Goal: Information Seeking & Learning: Find specific fact

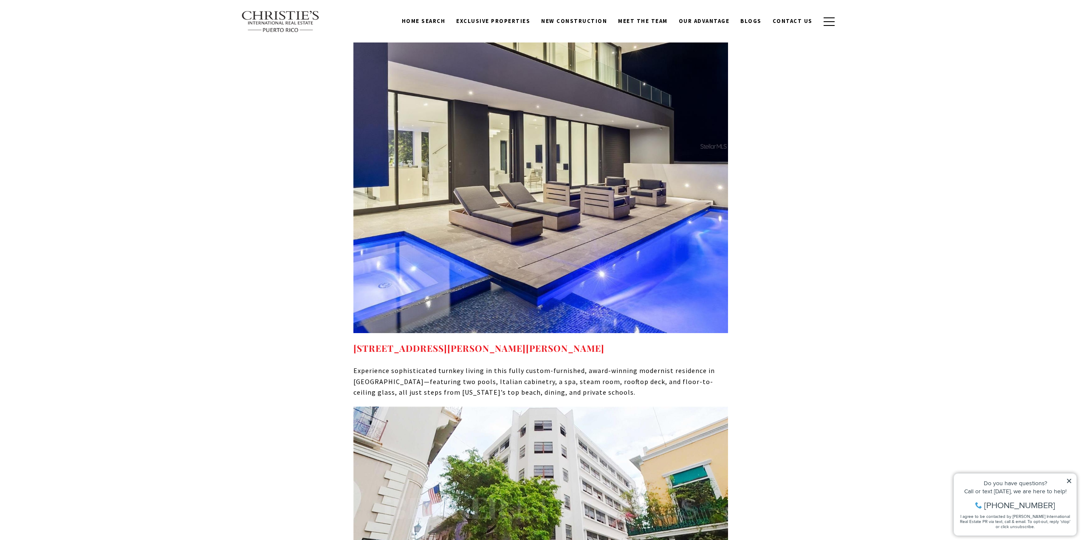
scroll to position [4078, 0]
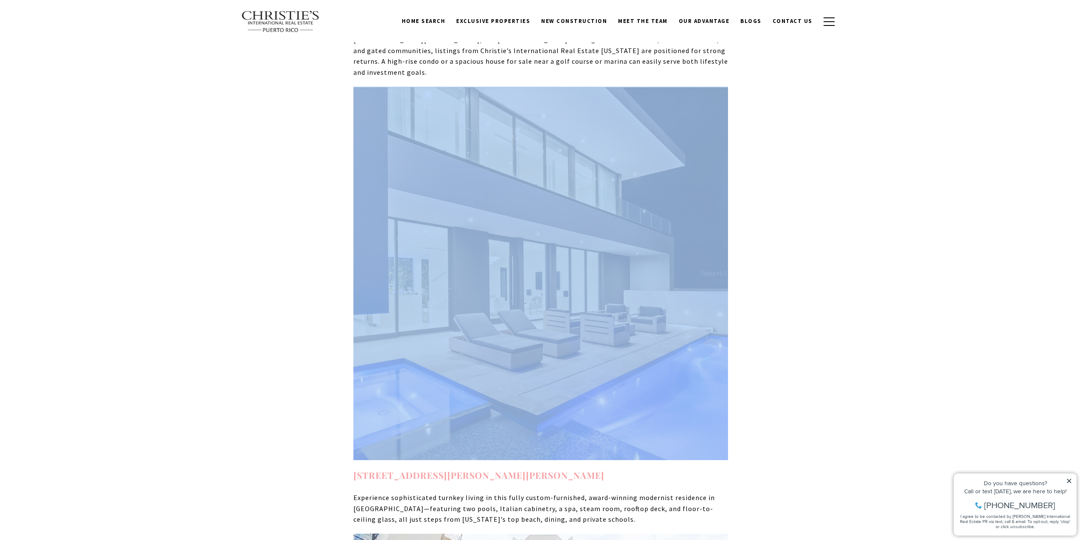
drag, startPoint x: 349, startPoint y: 316, endPoint x: 503, endPoint y: 315, distance: 153.8
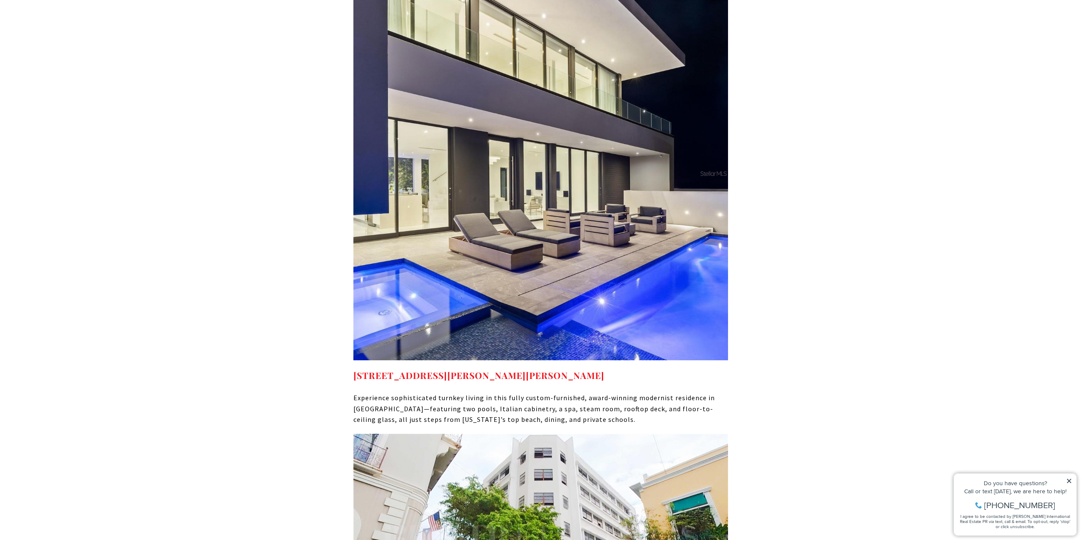
scroll to position [4121, 0]
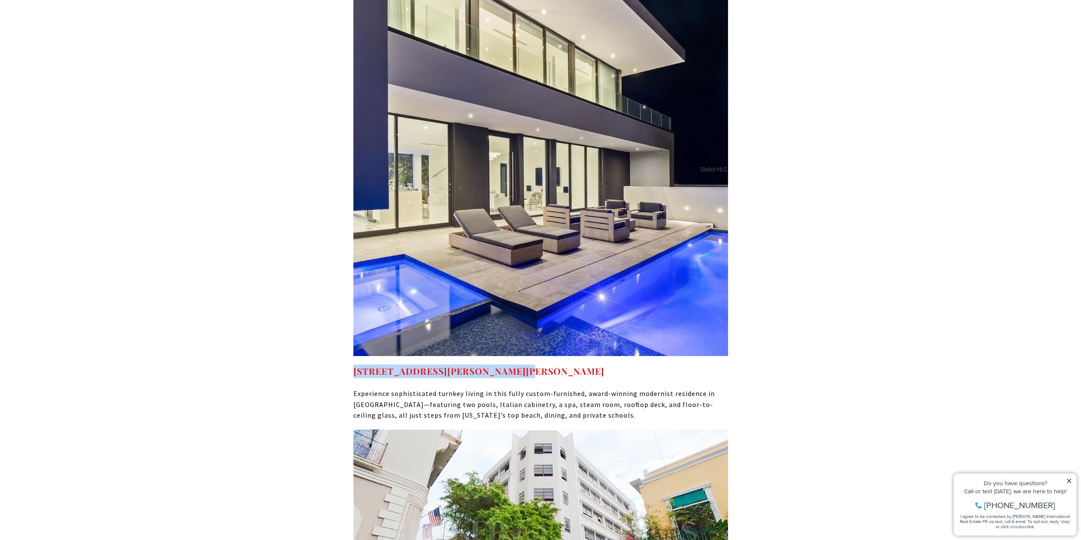
drag, startPoint x: 344, startPoint y: 273, endPoint x: 513, endPoint y: 276, distance: 169.5
copy link "[STREET_ADDRESS][PERSON_NAME][PERSON_NAME]"
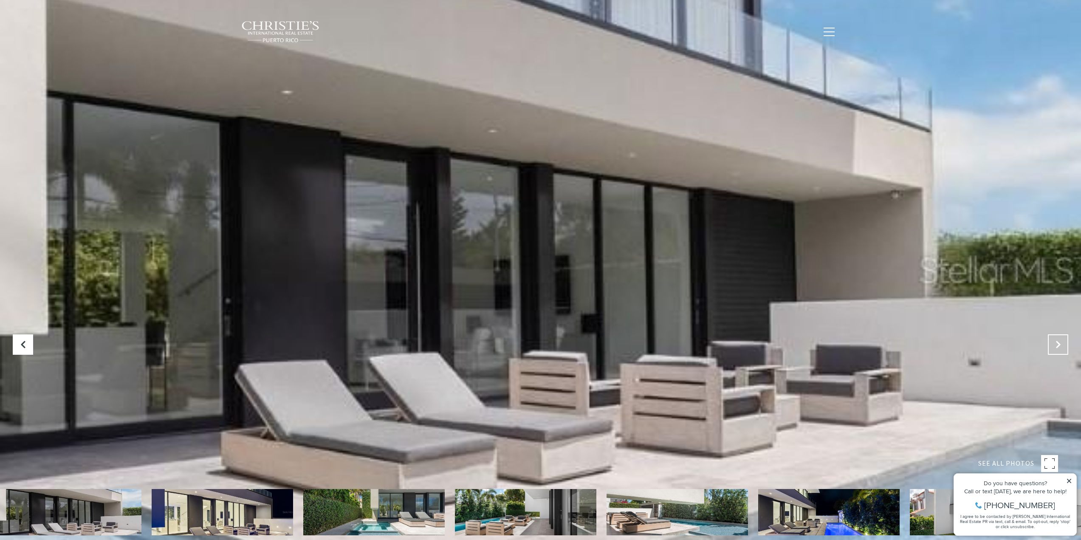
click at [1055, 346] on icon "Next Slide" at bounding box center [1058, 344] width 8 height 8
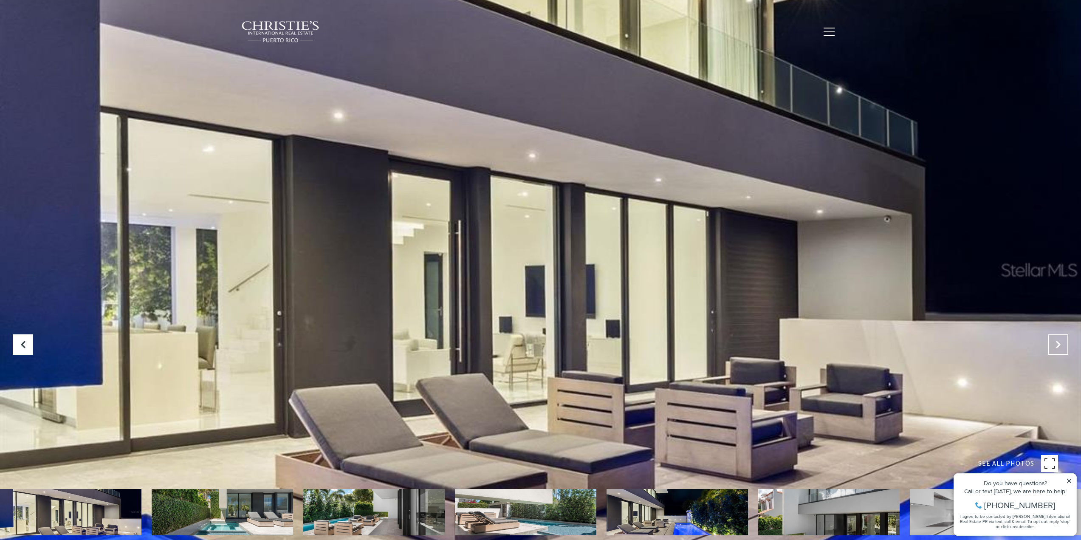
click at [1055, 346] on icon "Next Slide" at bounding box center [1058, 344] width 8 height 8
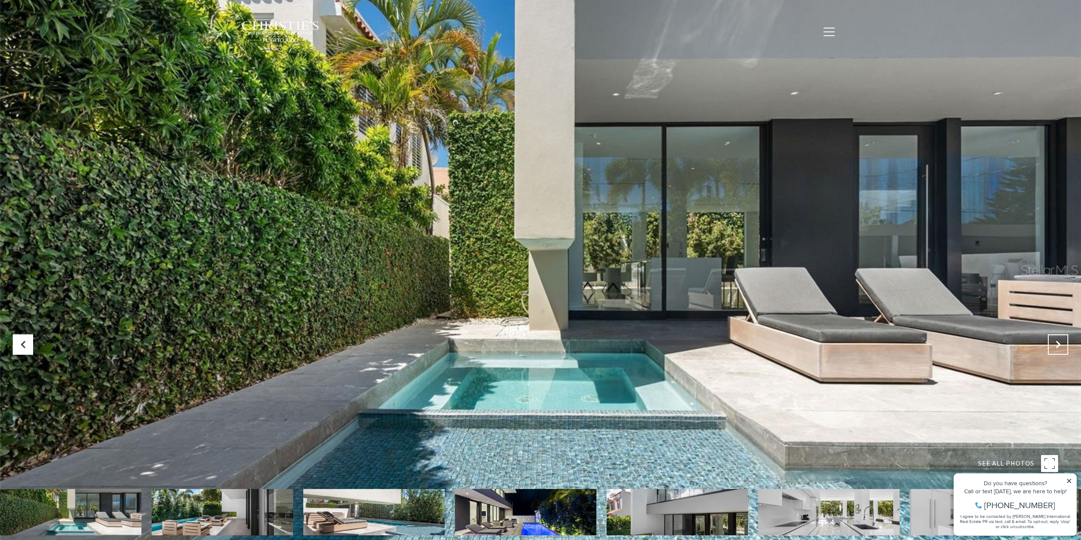
click at [1055, 346] on icon "Next Slide" at bounding box center [1058, 344] width 8 height 8
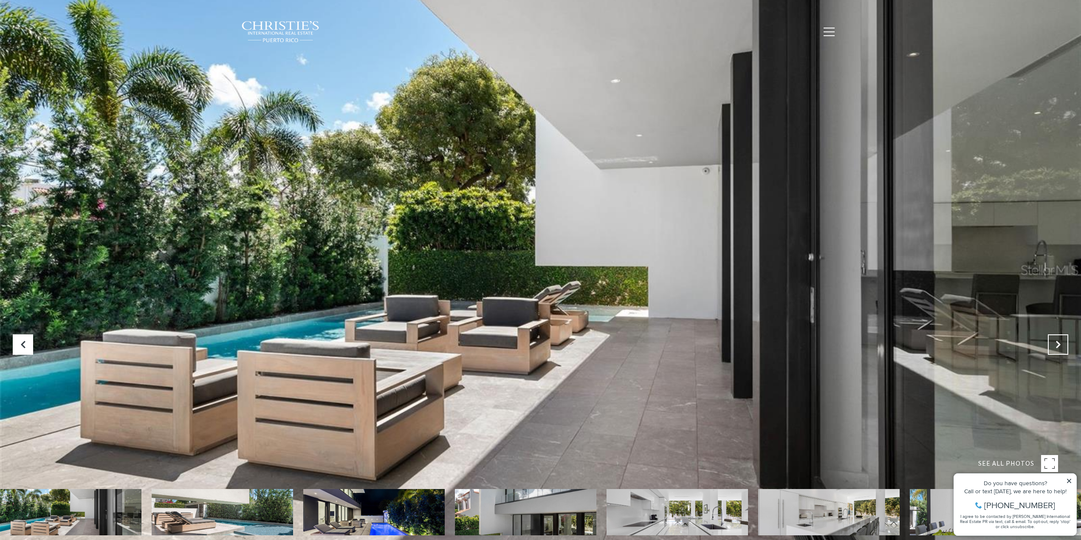
click at [1055, 346] on icon "Next Slide" at bounding box center [1058, 344] width 8 height 8
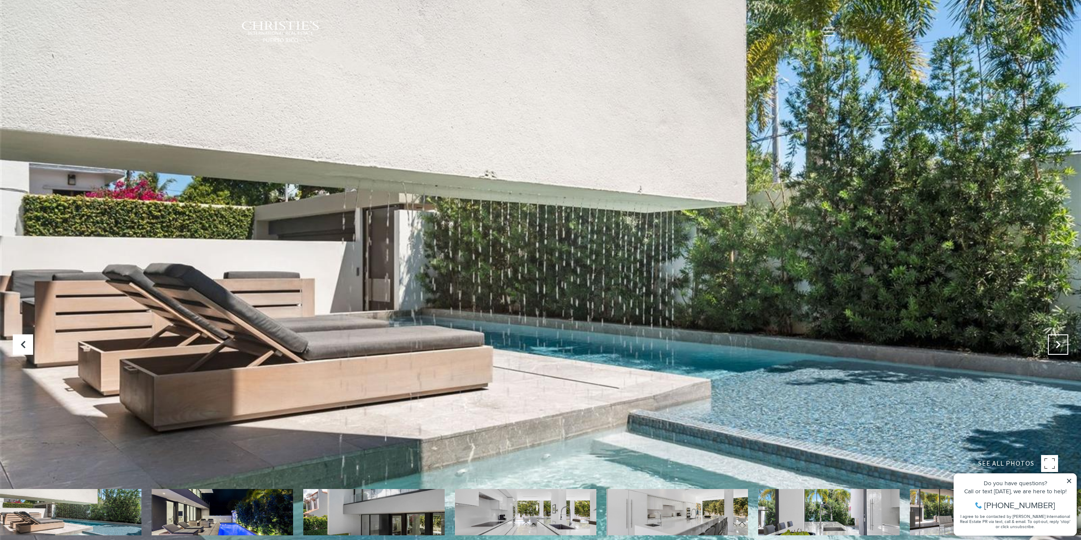
click at [1055, 346] on icon "Next Slide" at bounding box center [1058, 344] width 8 height 8
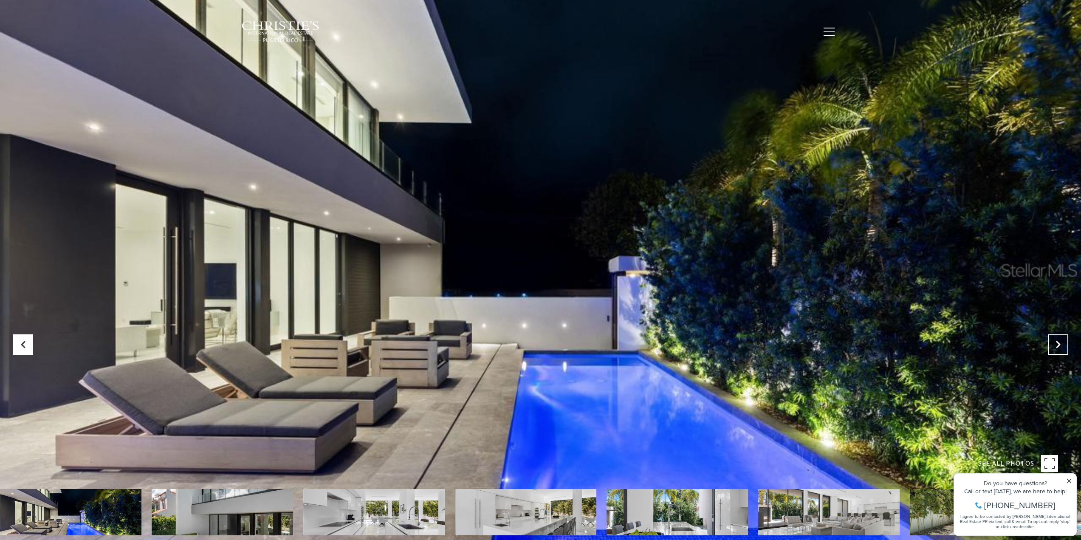
click at [1055, 346] on icon "Next Slide" at bounding box center [1058, 344] width 8 height 8
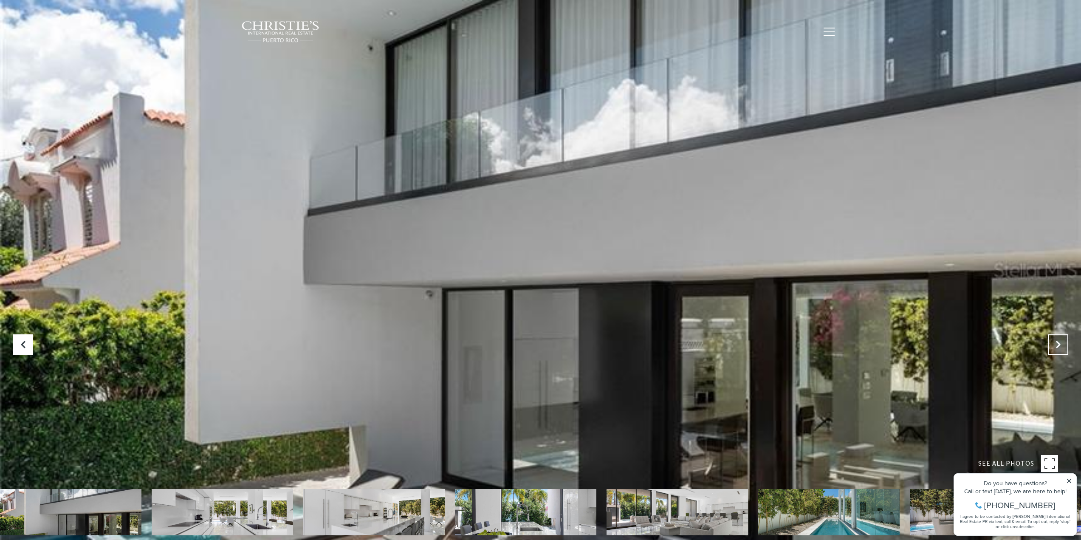
click at [1055, 346] on icon "Next Slide" at bounding box center [1058, 344] width 8 height 8
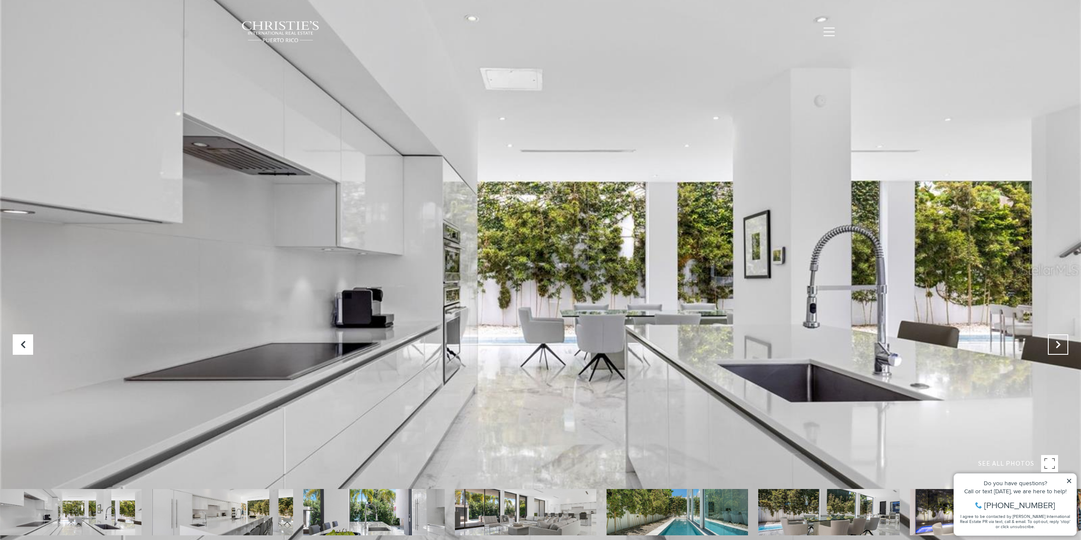
click at [1056, 347] on icon "Next Slide" at bounding box center [1058, 344] width 8 height 8
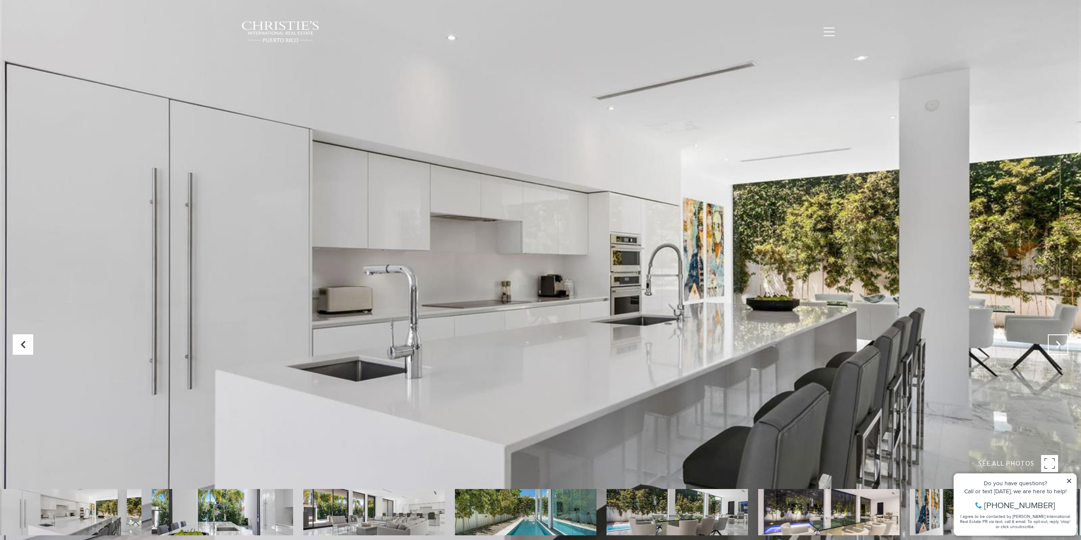
click at [1056, 347] on icon "Next Slide" at bounding box center [1058, 344] width 8 height 8
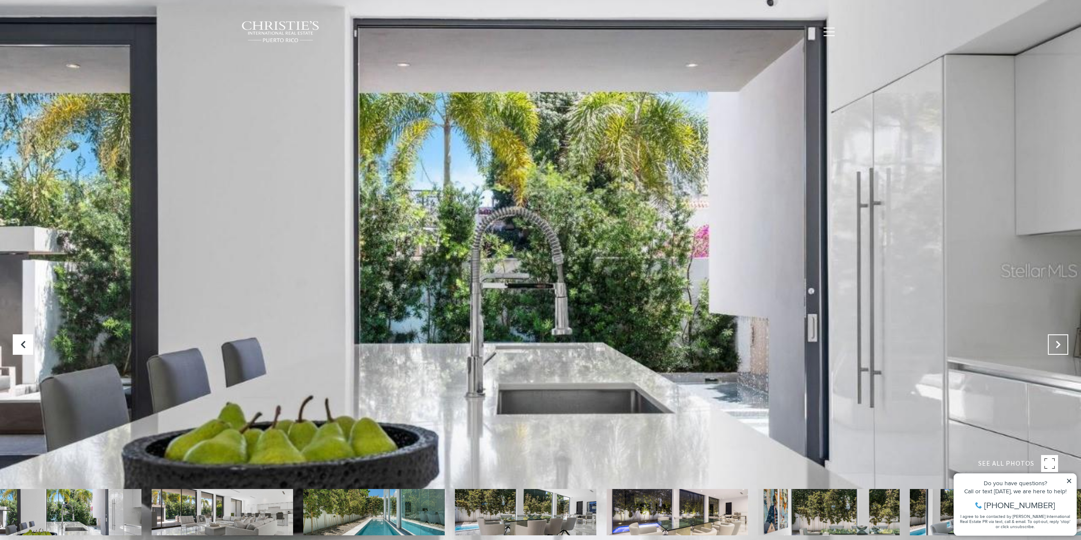
click at [1056, 347] on icon "Next Slide" at bounding box center [1058, 344] width 8 height 8
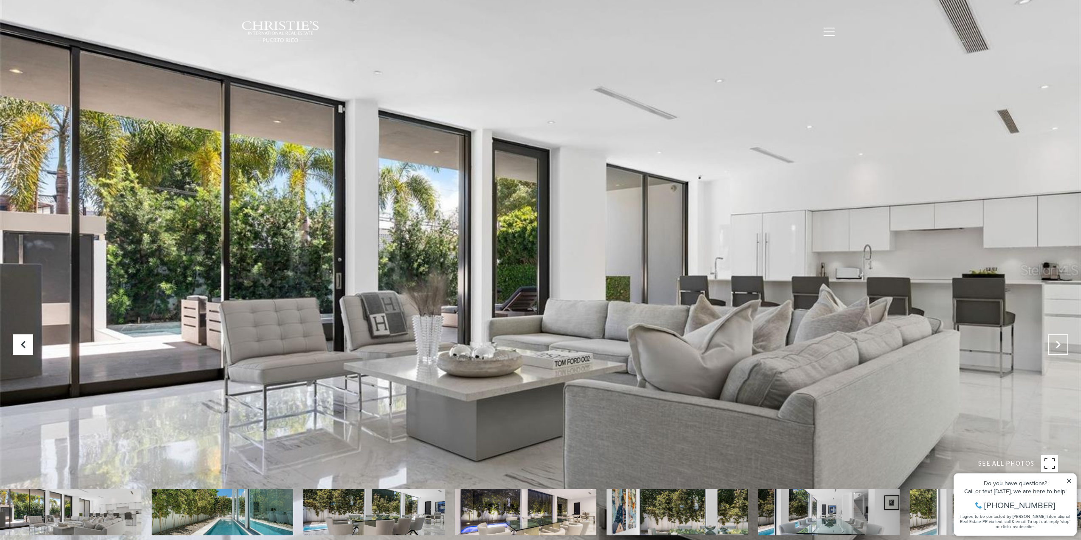
click at [1056, 347] on icon "Next Slide" at bounding box center [1058, 344] width 8 height 8
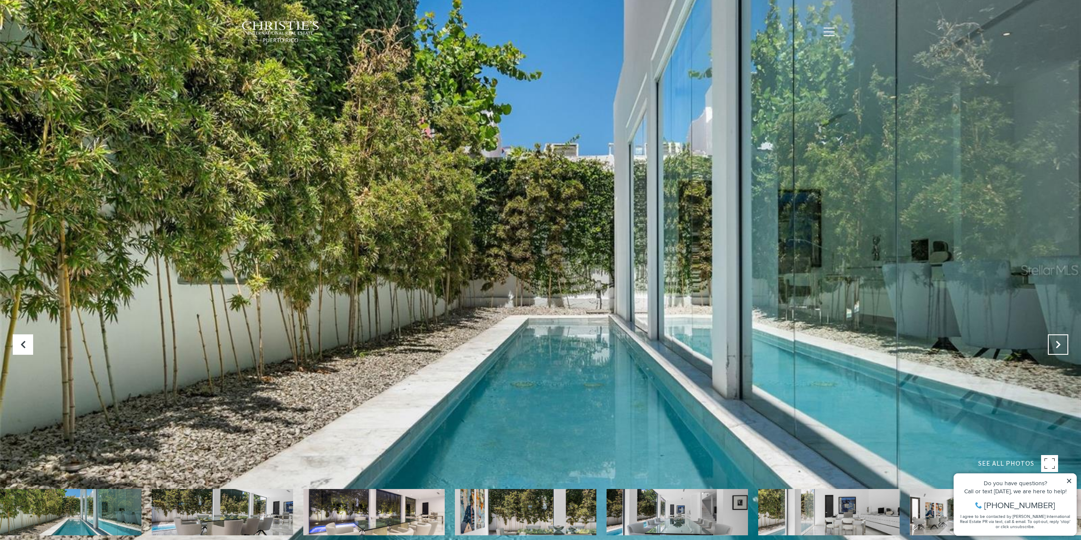
click at [1056, 347] on icon "Next Slide" at bounding box center [1058, 344] width 8 height 8
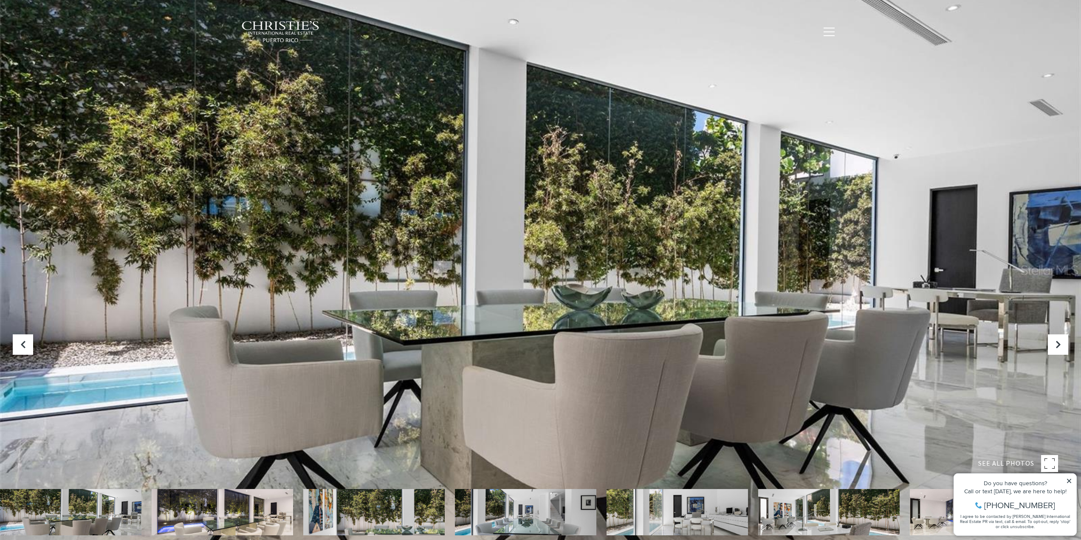
drag, startPoint x: 1069, startPoint y: 477, endPoint x: 1068, endPoint y: 469, distance: 7.3
click at [1069, 475] on div "Do you have questions? Call or text today, we are here to help! 347-797-5825 I …" at bounding box center [1015, 505] width 122 height 62
click at [1054, 345] on icon "Next Slide" at bounding box center [1058, 344] width 8 height 8
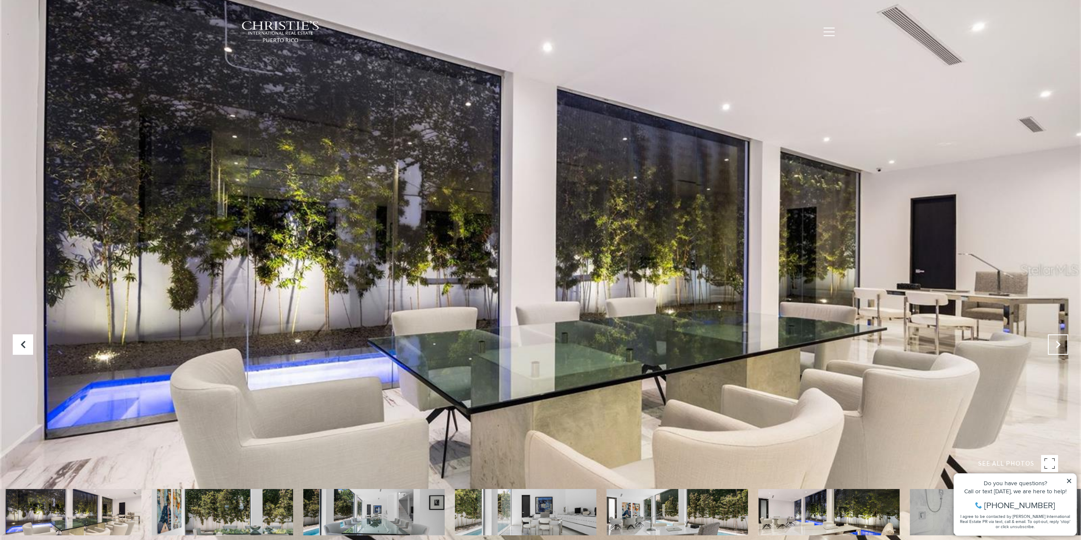
click at [1054, 345] on icon "Next Slide" at bounding box center [1058, 344] width 8 height 8
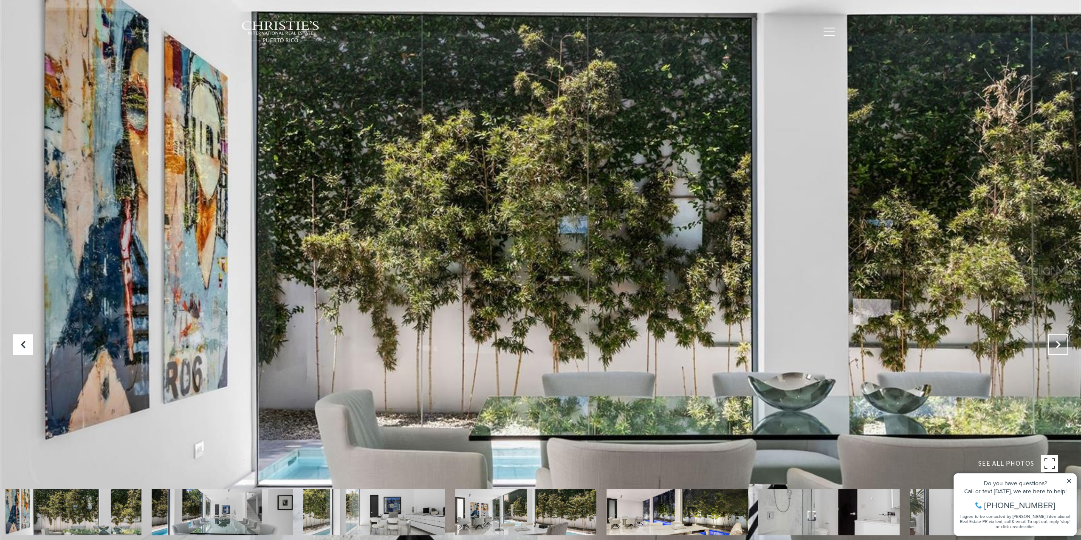
click at [1054, 345] on icon "Next Slide" at bounding box center [1058, 344] width 8 height 8
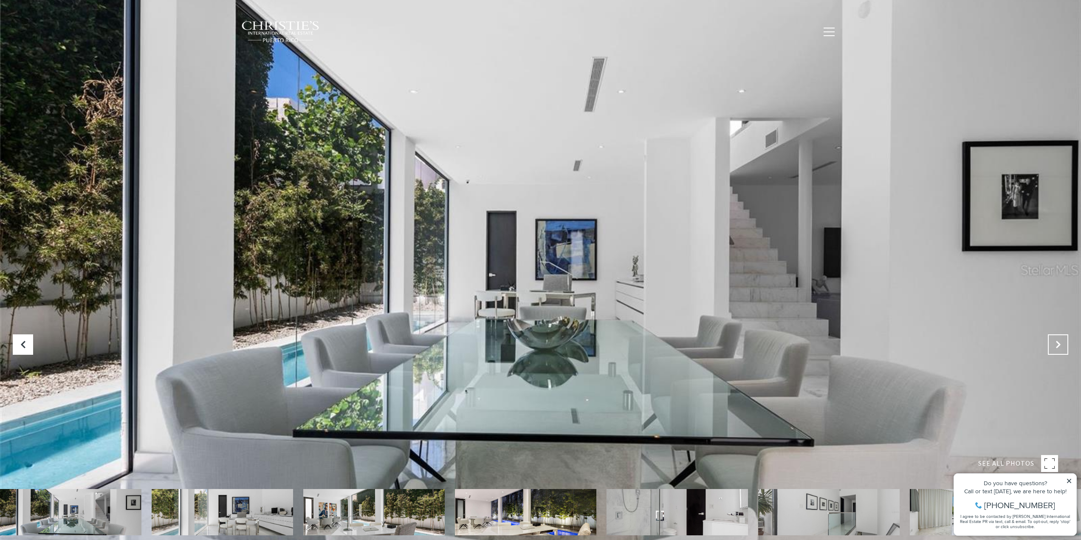
click at [1054, 345] on icon "Next Slide" at bounding box center [1058, 344] width 8 height 8
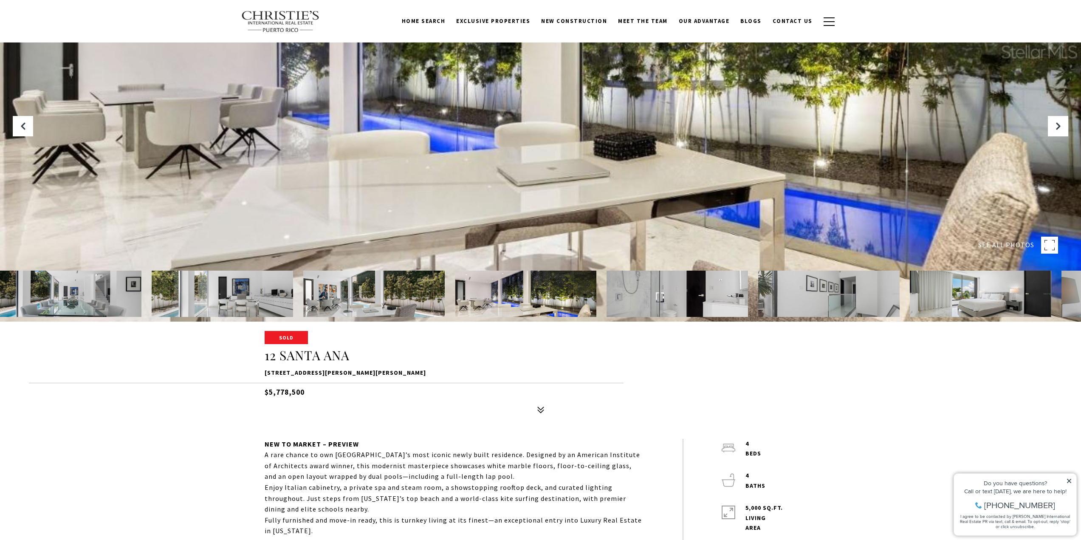
scroll to position [85, 0]
